Goal: Check status

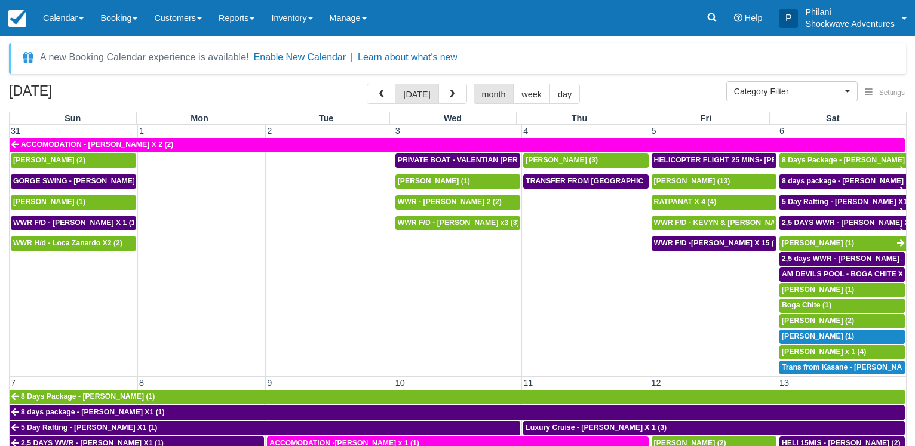
select select
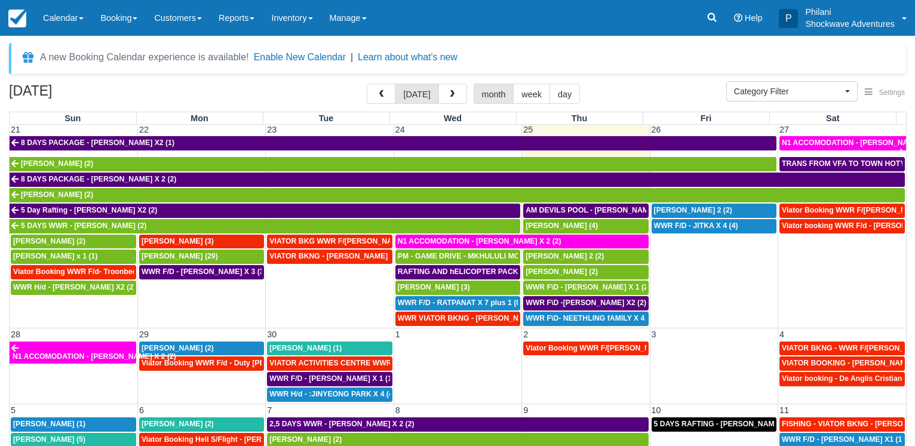
scroll to position [578, 0]
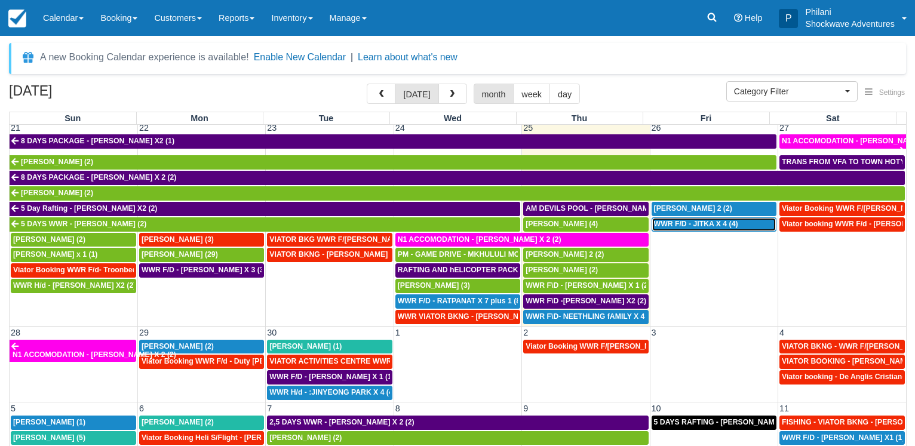
click at [690, 220] on span "WWR F/D - JITKA X 4 (4)" at bounding box center [696, 224] width 84 height 8
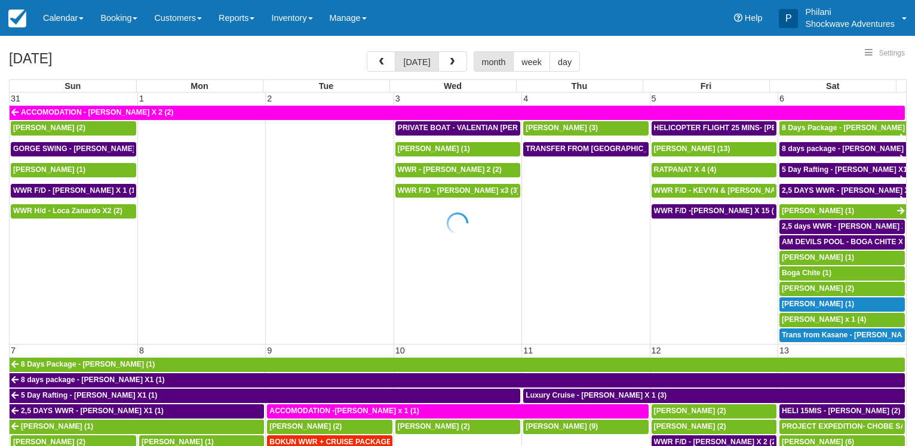
select select
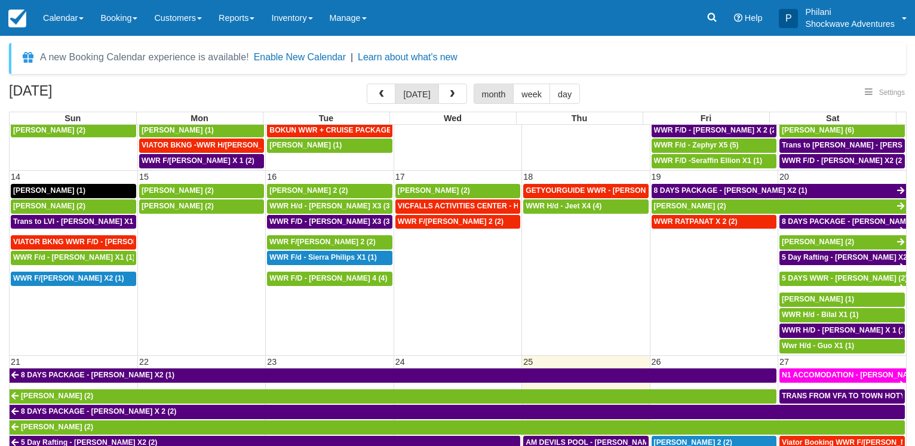
select select
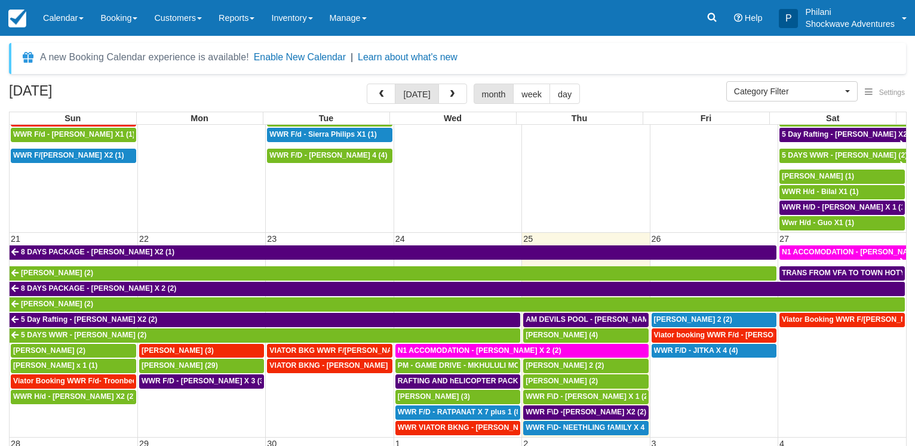
scroll to position [516, 0]
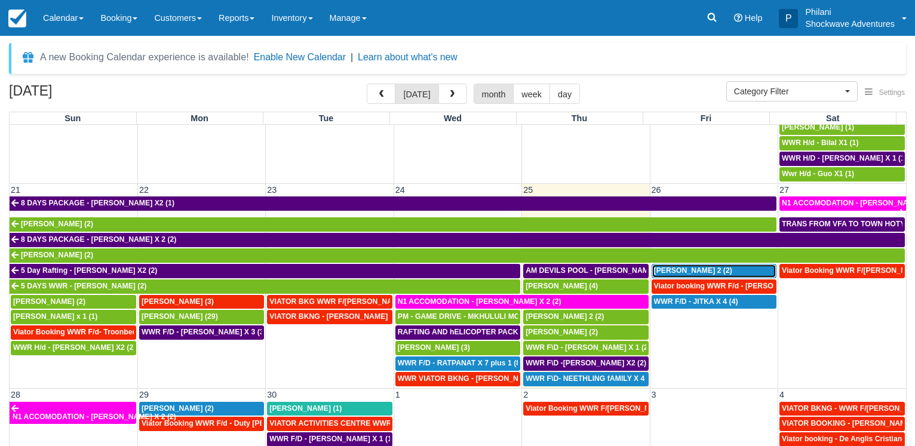
click at [697, 267] on span "[PERSON_NAME] 2 (2)" at bounding box center [693, 270] width 78 height 8
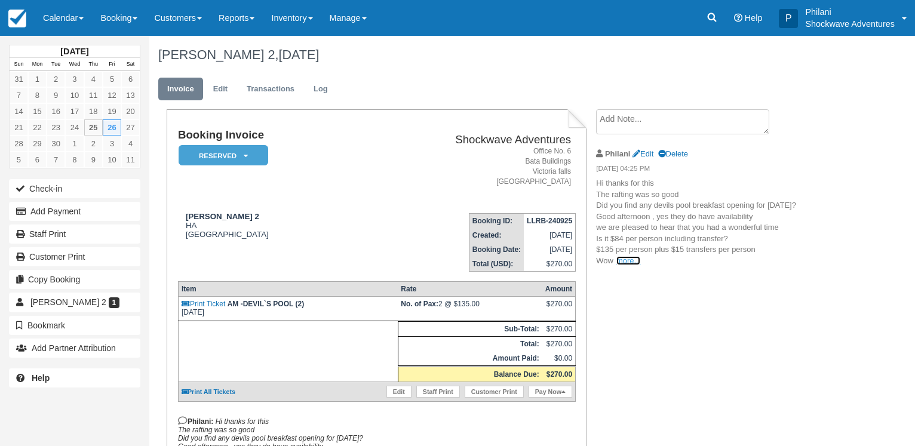
click at [631, 261] on link "more..." at bounding box center [628, 260] width 24 height 9
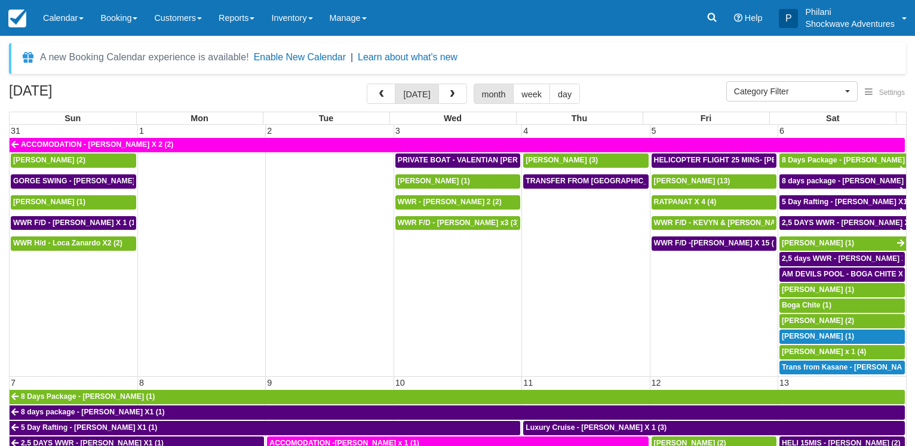
select select
